Goal: Information Seeking & Learning: Learn about a topic

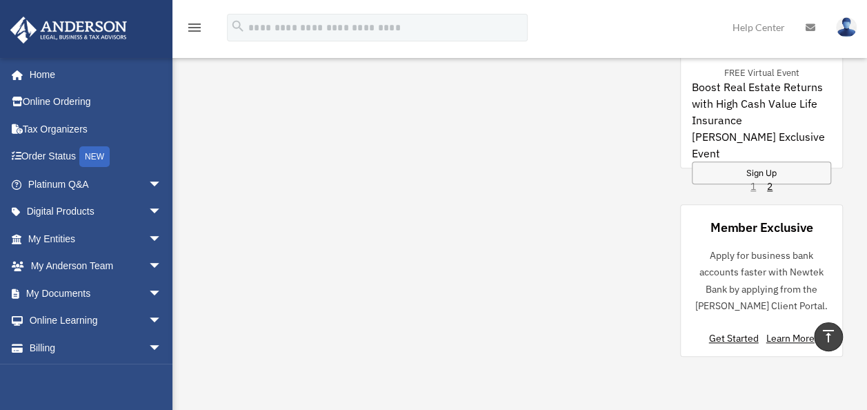
scroll to position [597, 0]
click at [768, 187] on link "2" at bounding box center [770, 188] width 6 height 14
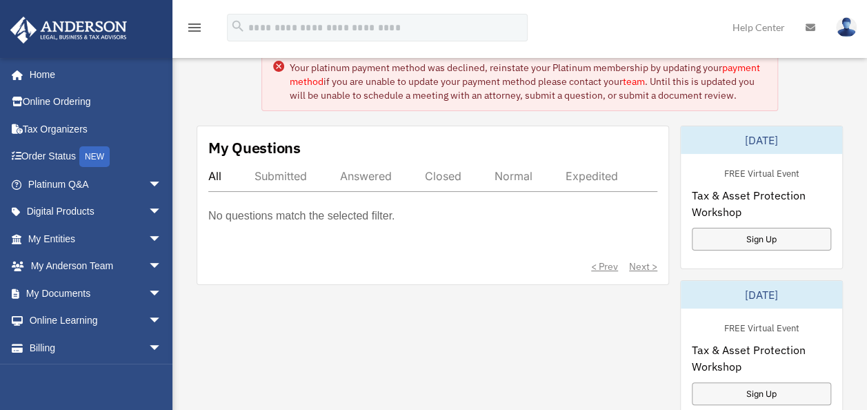
scroll to position [0, 0]
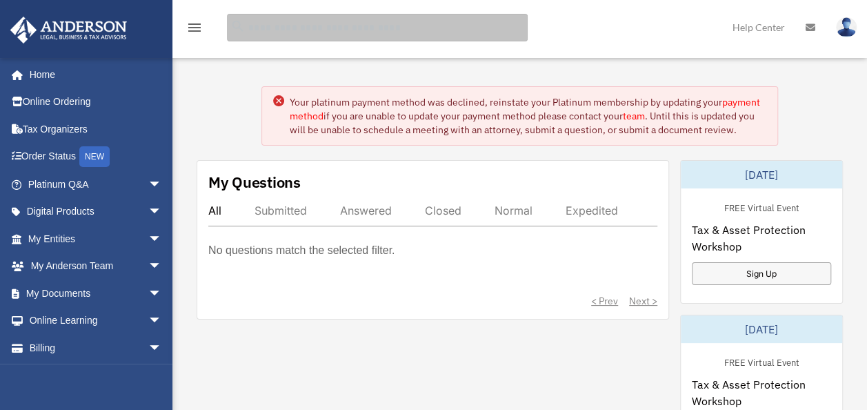
click at [473, 21] on input "search" at bounding box center [377, 28] width 301 height 28
type input "****"
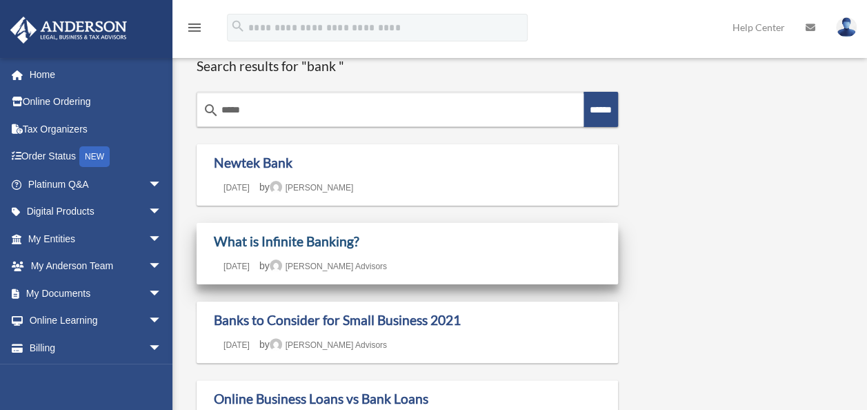
click at [330, 244] on link "What is Infinite Banking?" at bounding box center [286, 241] width 145 height 16
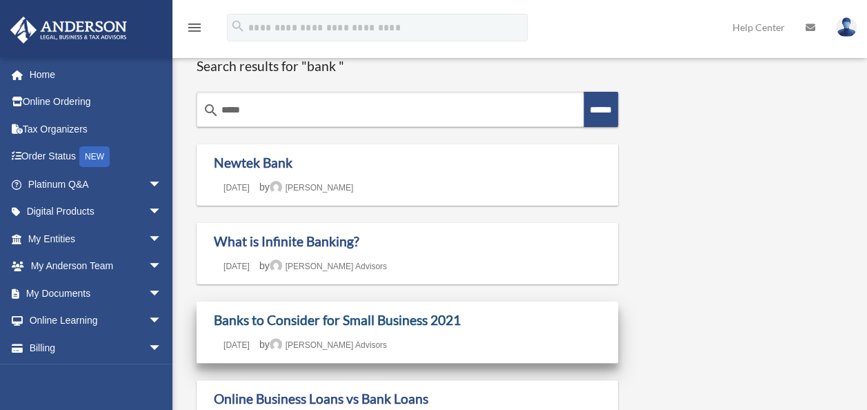
click at [330, 320] on link "Banks to Consider for Small Business 2021" at bounding box center [337, 320] width 247 height 16
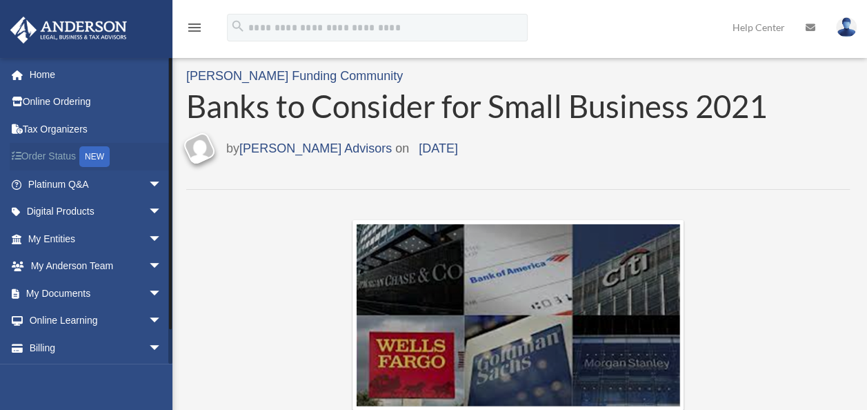
click at [60, 154] on link "Order Status NEW" at bounding box center [96, 157] width 173 height 28
